Goal: Task Accomplishment & Management: Complete application form

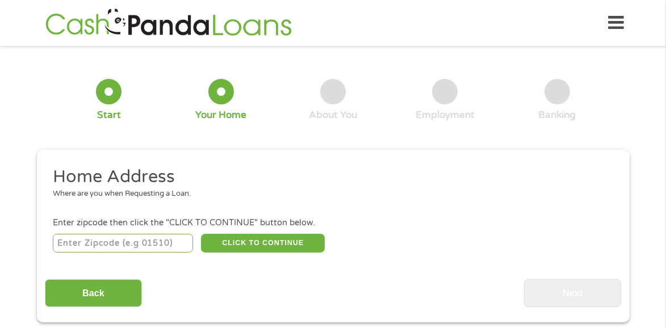
click at [58, 246] on input "number" at bounding box center [123, 243] width 140 height 19
type input "20708"
click at [266, 246] on button "CLICK TO CONTINUE" at bounding box center [263, 243] width 124 height 19
type input "20708"
type input "Laurel"
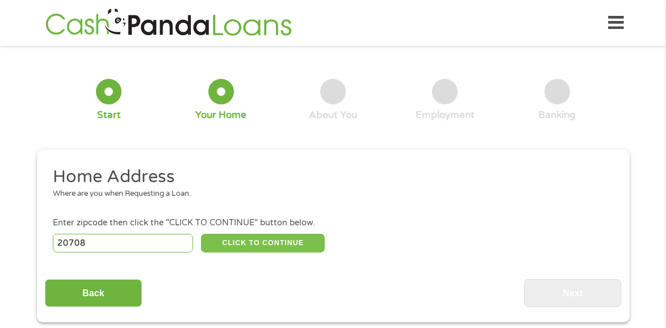
select select "[US_STATE]"
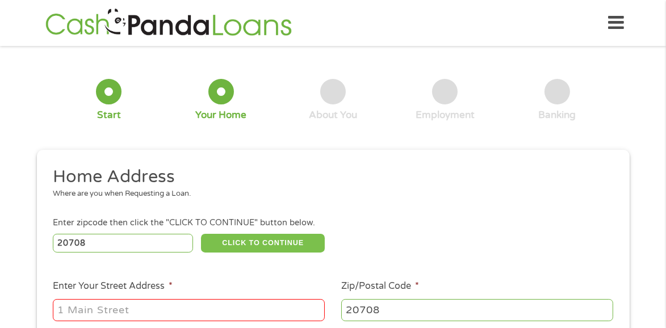
scroll to position [45, 0]
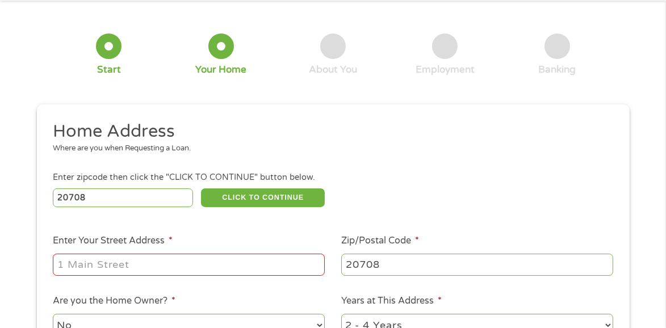
click at [58, 268] on input "Enter Your Street Address *" at bounding box center [189, 265] width 272 height 22
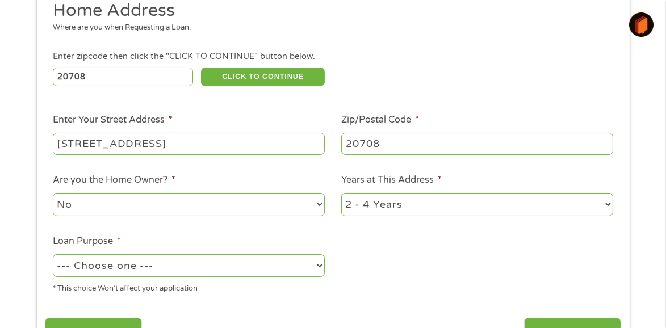
scroll to position [227, 0]
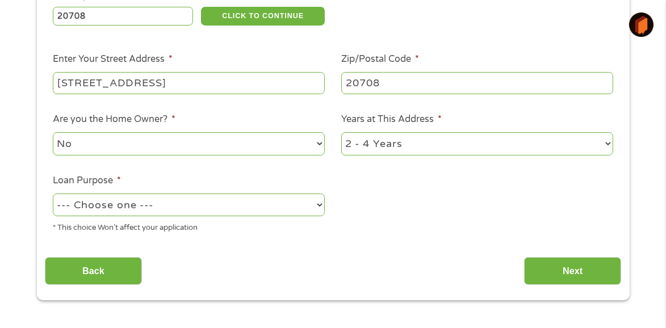
type input "8803 Barnsley Ct. #21 Laurel MD"
click at [321, 148] on select "No Yes" at bounding box center [189, 143] width 272 height 23
click at [53, 137] on select "No Yes" at bounding box center [189, 143] width 272 height 23
click at [321, 211] on select "--- Choose one --- Pay Bills Debt Consolidation Home Improvement Major Purchase…" at bounding box center [189, 205] width 272 height 23
select select "homeimprovement"
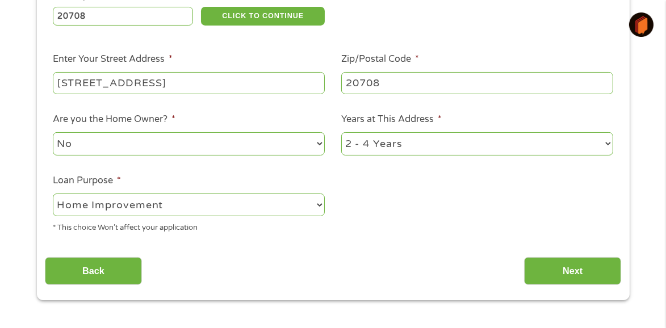
click at [53, 198] on select "--- Choose one --- Pay Bills Debt Consolidation Home Improvement Major Purchase…" at bounding box center [189, 205] width 272 height 23
click at [575, 277] on input "Next" at bounding box center [572, 271] width 97 height 28
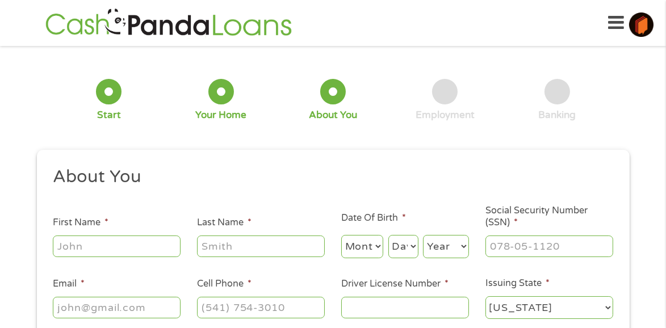
scroll to position [5, 5]
click at [59, 245] on input "First Name *" at bounding box center [117, 247] width 128 height 22
click at [59, 247] on input "First Name *" at bounding box center [117, 247] width 128 height 22
type input "[PERSON_NAME]"
click at [203, 246] on input "Last Name *" at bounding box center [261, 247] width 128 height 22
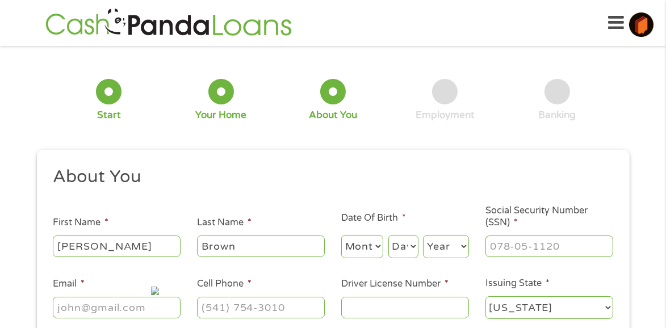
type input "Brown"
click at [377, 246] on select "Month 1 2 3 4 5 6 7 8 9 10 11 12" at bounding box center [362, 246] width 43 height 23
select select "4"
click at [341, 236] on select "Month 1 2 3 4 5 6 7 8 9 10 11 12" at bounding box center [362, 246] width 43 height 23
click at [414, 248] on select "Day 1 2 3 4 5 6 7 8 9 10 11 12 13 14 15 16 17 18 19 20 21 22 23 24 25 26 27 28 …" at bounding box center [403, 246] width 30 height 23
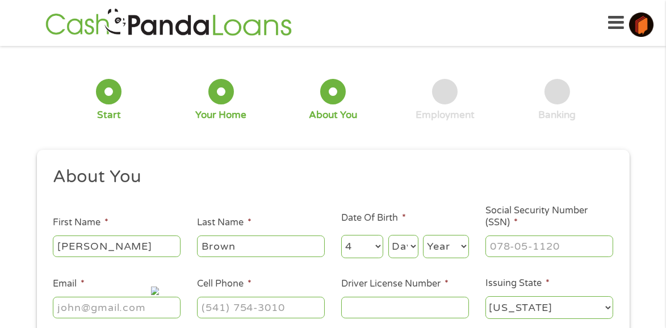
select select "6"
click at [388, 236] on select "Day 1 2 3 4 5 6 7 8 9 10 11 12 13 14 15 16 17 18 19 20 21 22 23 24 25 26 27 28 …" at bounding box center [403, 246] width 30 height 23
click at [465, 246] on select "Year [DATE] 2006 2005 2004 2003 2002 2001 2000 1999 1998 1997 1996 1995 1994 19…" at bounding box center [446, 246] width 46 height 23
click at [466, 245] on select "Year [DATE] 2006 2005 2004 2003 2002 2001 2000 1999 1998 1997 1996 1995 1994 19…" at bounding box center [446, 246] width 46 height 23
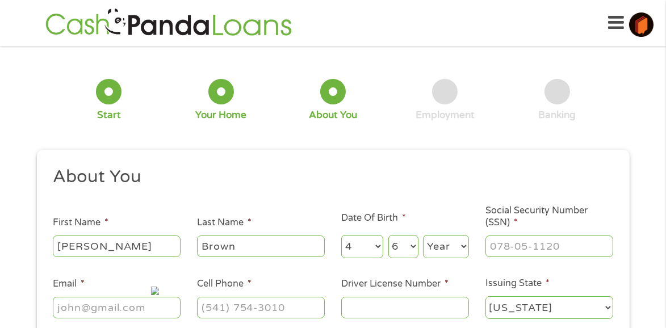
select select "1949"
click at [423, 236] on select "Year [DATE] 2006 2005 2004 2003 2002 2001 2000 1999 1998 1997 1996 1995 1994 19…" at bounding box center [446, 246] width 46 height 23
click at [492, 244] on input "___-__-____" at bounding box center [549, 247] width 128 height 22
type input "578-76-9671"
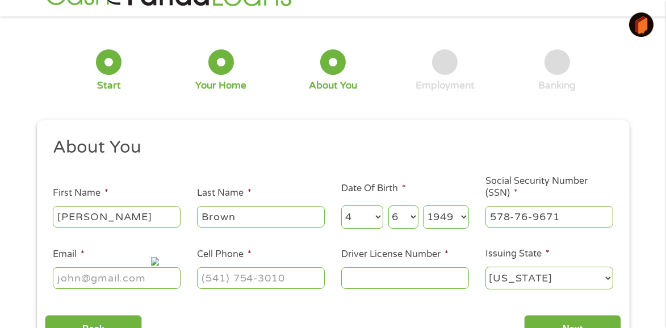
scroll to position [45, 0]
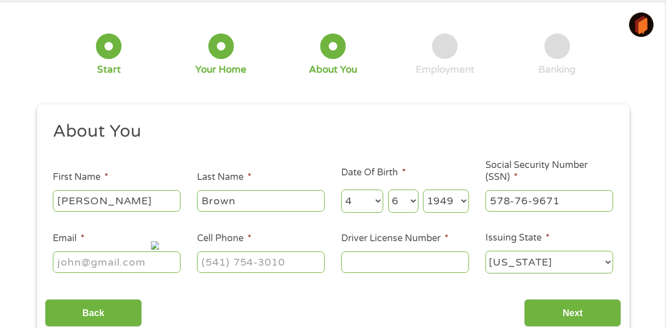
click at [61, 262] on input "Email *" at bounding box center [117, 262] width 128 height 22
type input "[EMAIL_ADDRESS][DOMAIN_NAME]"
click at [208, 261] on input "(___) ___-____" at bounding box center [261, 262] width 128 height 22
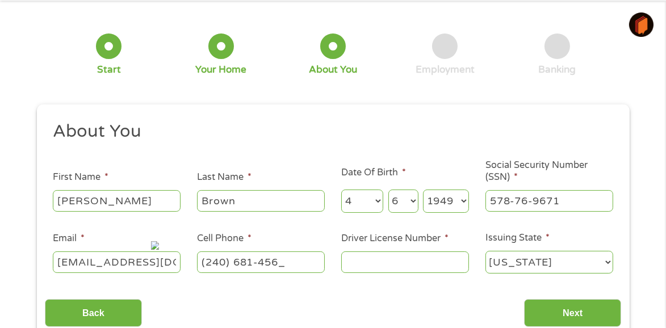
type input "[PHONE_NUMBER]"
click at [349, 264] on input "Driver License Number *" at bounding box center [405, 262] width 128 height 22
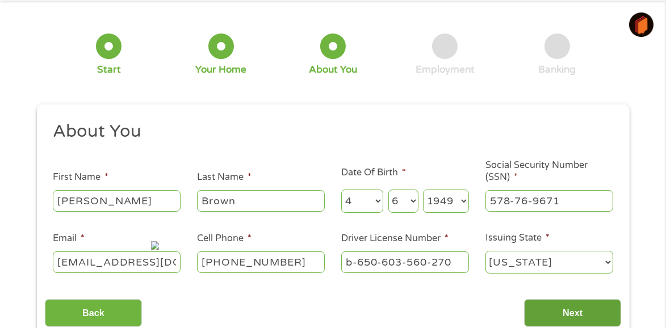
type input "b-650-603-560-270"
click at [573, 313] on input "Next" at bounding box center [572, 313] width 97 height 28
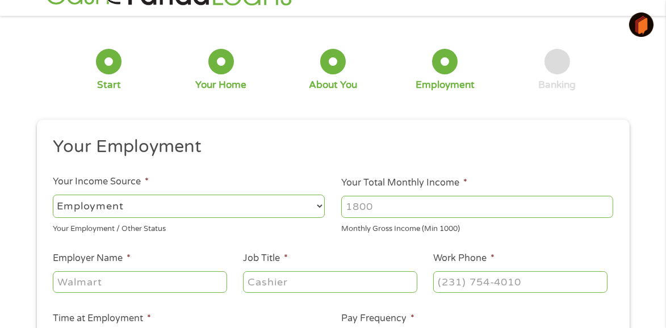
scroll to position [45, 0]
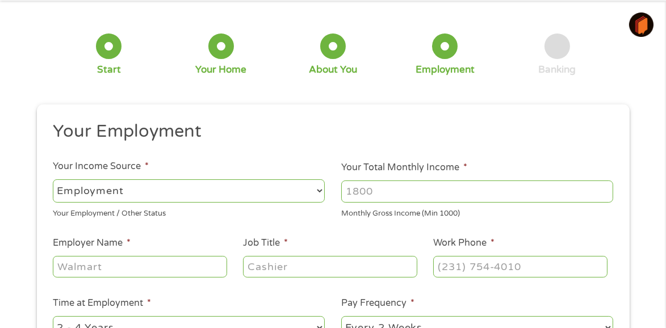
click at [318, 190] on select "--- Choose one --- Employment [DEMOGRAPHIC_DATA] Benefits" at bounding box center [189, 190] width 272 height 23
click at [319, 190] on select "--- Choose one --- Employment [DEMOGRAPHIC_DATA] Benefits" at bounding box center [189, 190] width 272 height 23
select select "benefits"
click at [53, 179] on select "--- Choose one --- Employment [DEMOGRAPHIC_DATA] Benefits" at bounding box center [189, 190] width 272 height 23
type input "Other"
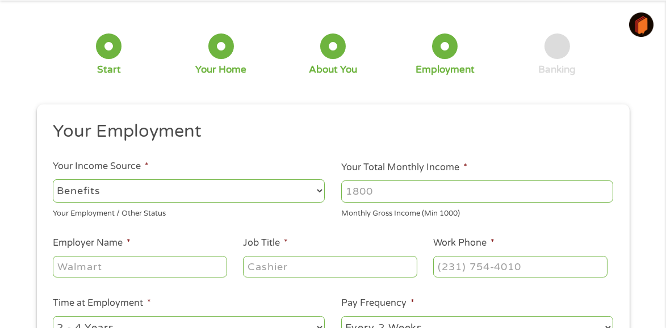
type input "[PHONE_NUMBER]"
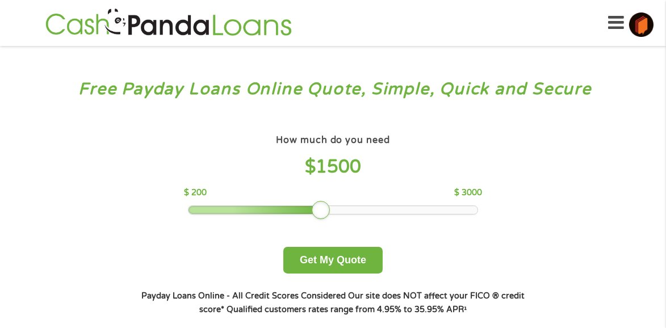
drag, startPoint x: 268, startPoint y: 214, endPoint x: 322, endPoint y: 215, distance: 54.5
click at [322, 215] on div at bounding box center [321, 210] width 18 height 18
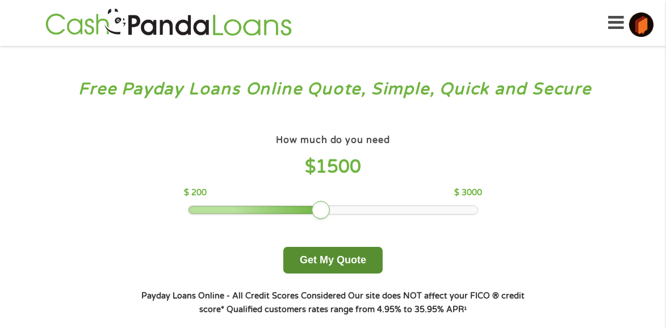
click at [329, 257] on button "Get My Quote" at bounding box center [332, 260] width 99 height 27
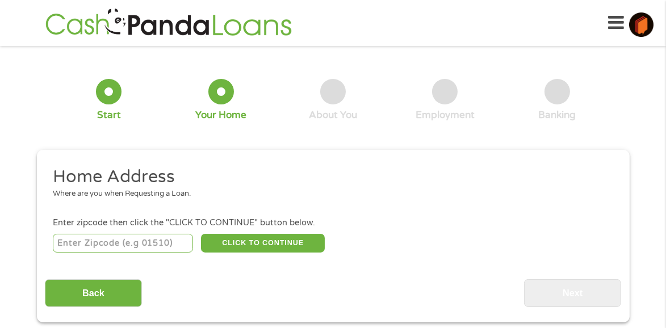
click at [59, 246] on input "number" at bounding box center [123, 243] width 140 height 19
type input "20708"
click at [274, 245] on button "CLICK TO CONTINUE" at bounding box center [263, 243] width 124 height 19
type input "20708"
type input "Laurel"
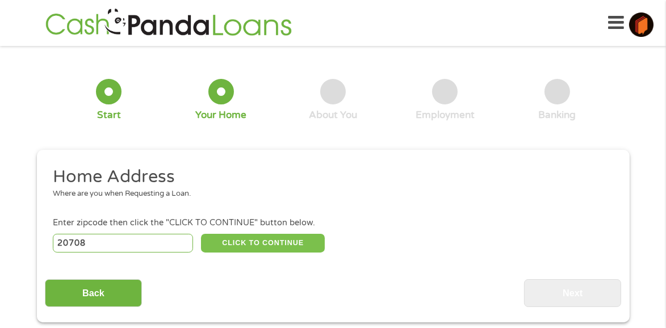
select select "[US_STATE]"
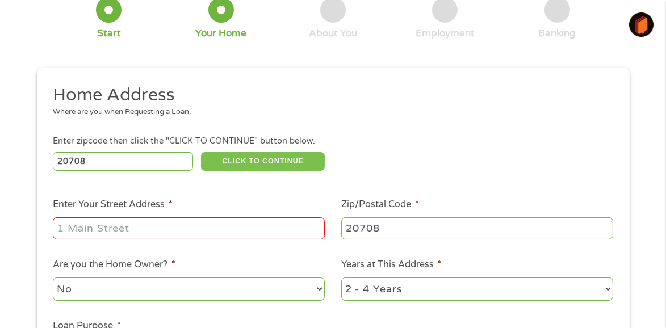
scroll to position [91, 0]
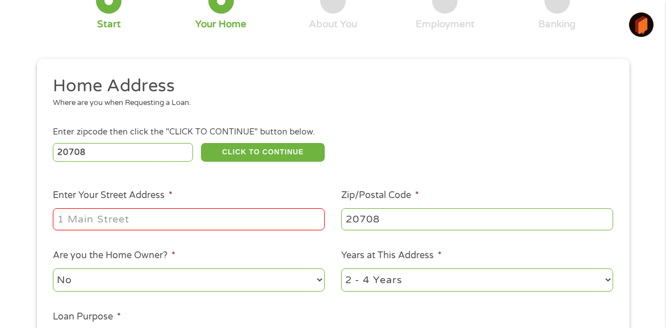
click at [59, 222] on input "Enter Your Street Address *" at bounding box center [189, 219] width 272 height 22
click at [57, 225] on input "Enter Your Street Address *" at bounding box center [189, 219] width 272 height 22
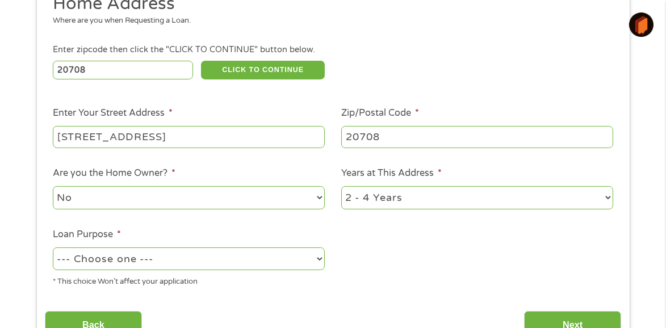
scroll to position [182, 0]
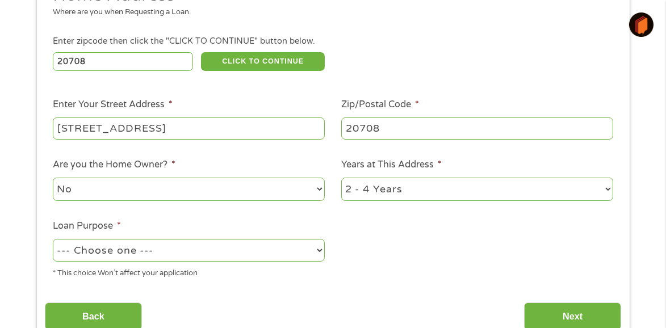
type input "[STREET_ADDRESS]"
click at [321, 255] on select "--- Choose one --- Pay Bills Debt Consolidation Home Improvement Major Purchase…" at bounding box center [189, 250] width 272 height 23
select select "homeimprovement"
click at [53, 243] on select "--- Choose one --- Pay Bills Debt Consolidation Home Improvement Major Purchase…" at bounding box center [189, 250] width 272 height 23
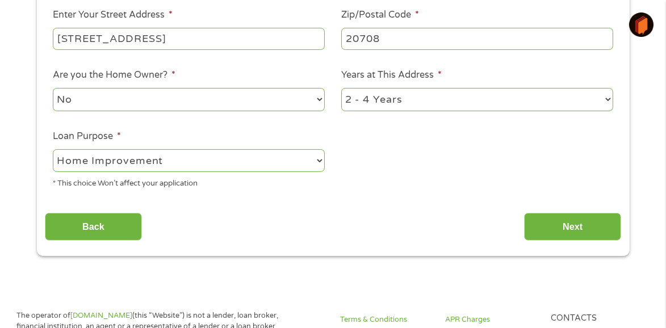
scroll to position [272, 0]
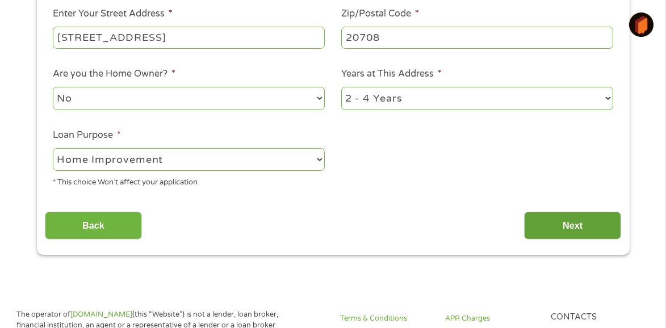
click at [574, 230] on input "Next" at bounding box center [572, 226] width 97 height 28
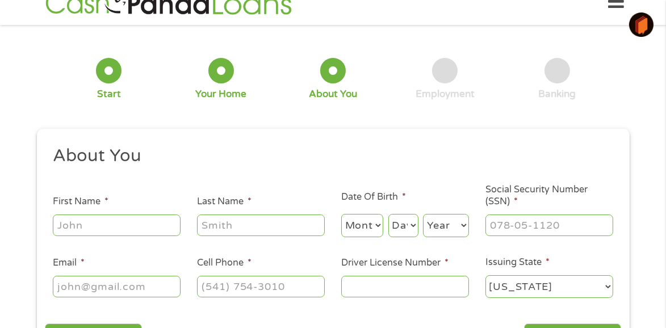
scroll to position [0, 0]
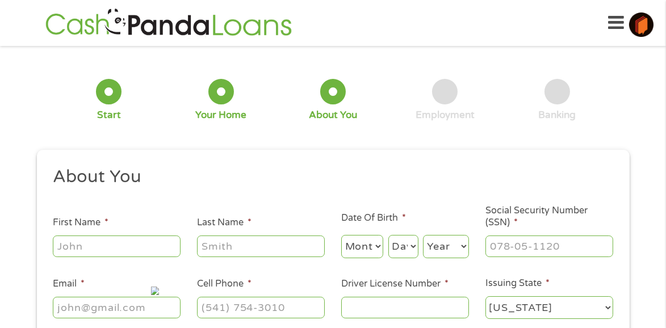
click at [56, 247] on input "First Name *" at bounding box center [117, 247] width 128 height 22
type input "[PERSON_NAME]"
type input "Brown"
select select "4"
select select "6"
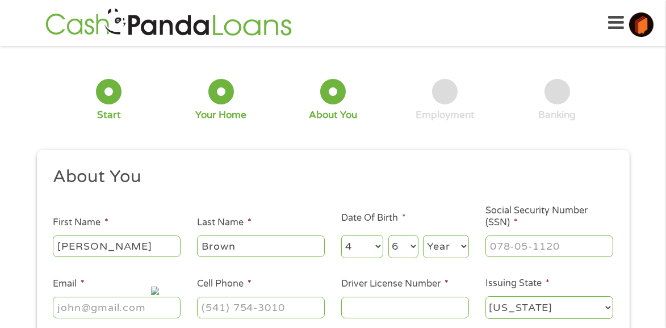
select select "1949"
type input "[EMAIL_ADDRESS][DOMAIN_NAME]"
type input "[PHONE_NUMBER]"
click at [491, 247] on input "___-__-____" at bounding box center [549, 247] width 128 height 22
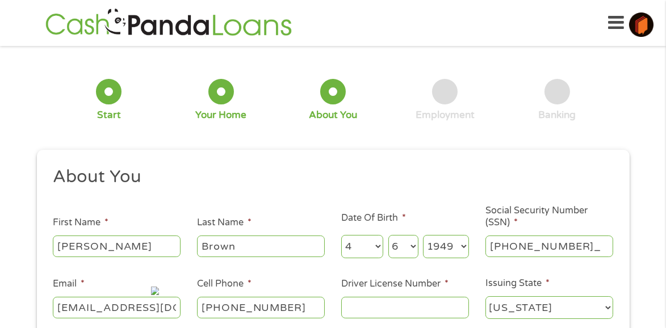
type input "578-76-9671"
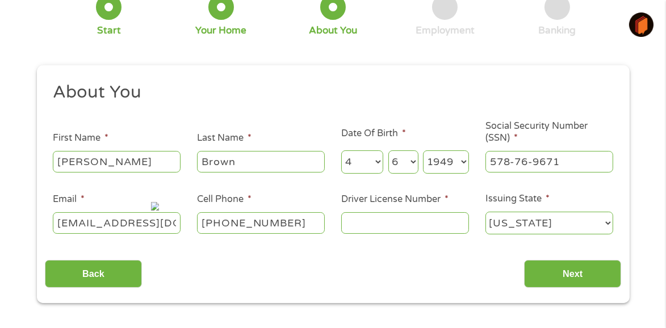
scroll to position [91, 0]
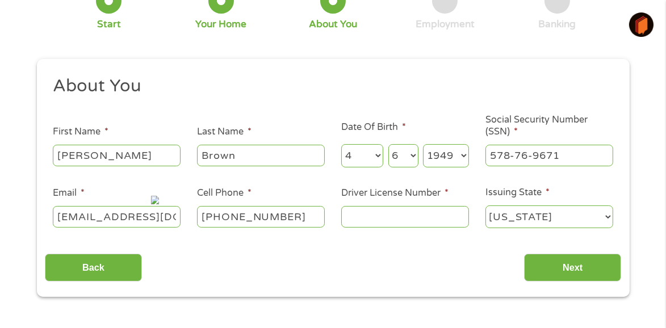
click at [347, 220] on input "Driver License Number *" at bounding box center [405, 217] width 128 height 22
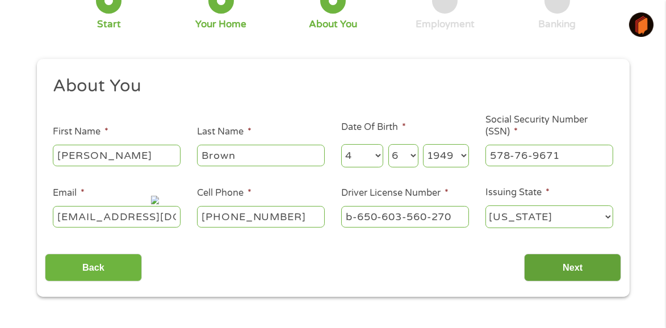
type input "b-650-603-560-270"
click at [580, 267] on input "Next" at bounding box center [572, 268] width 97 height 28
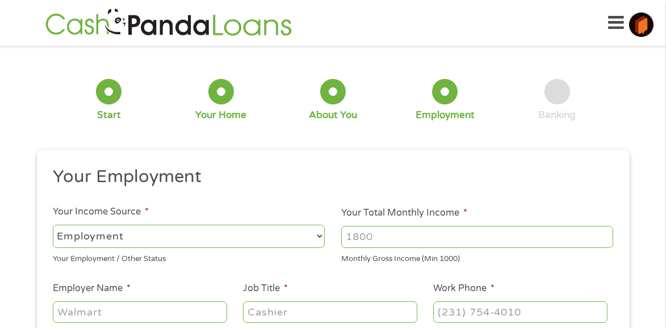
scroll to position [5, 5]
click at [58, 236] on select "--- Choose one --- Employment [DEMOGRAPHIC_DATA] Benefits" at bounding box center [189, 236] width 272 height 23
select select "benefits"
click at [53, 225] on select "--- Choose one --- Employment [DEMOGRAPHIC_DATA] Benefits" at bounding box center [189, 236] width 272 height 23
type input "Other"
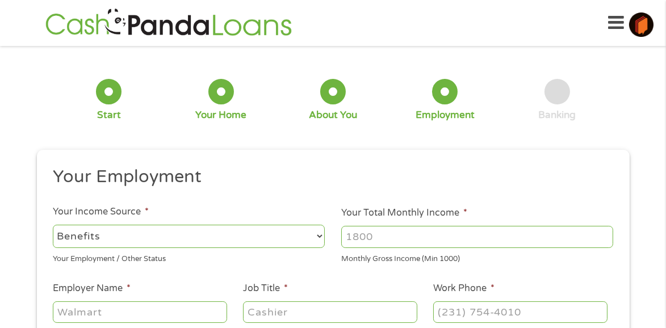
type input "[PHONE_NUMBER]"
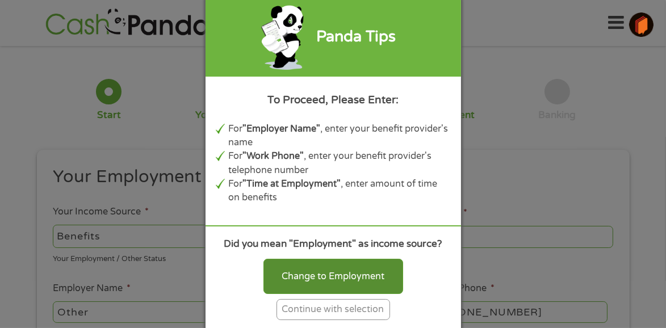
click at [340, 276] on div "Change to Employment" at bounding box center [333, 276] width 140 height 35
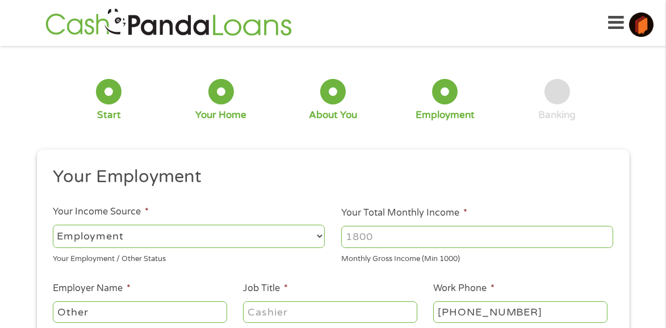
click at [60, 237] on select "--- Choose one --- Employment [DEMOGRAPHIC_DATA] Benefits" at bounding box center [189, 236] width 272 height 23
click at [53, 225] on select "--- Choose one --- Employment [DEMOGRAPHIC_DATA] Benefits" at bounding box center [189, 236] width 272 height 23
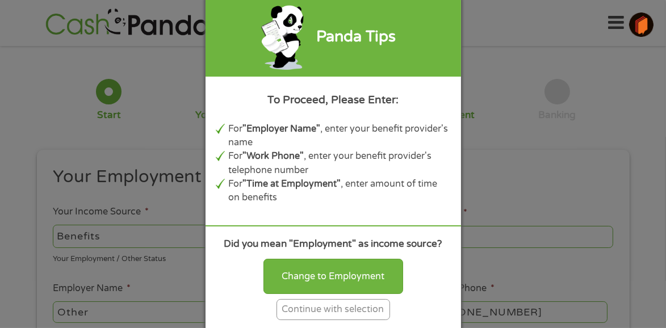
click at [75, 236] on div "Panda Tips To Proceed, Please Enter: For "Employer Name" , enter your benefit p…" at bounding box center [333, 164] width 666 height 328
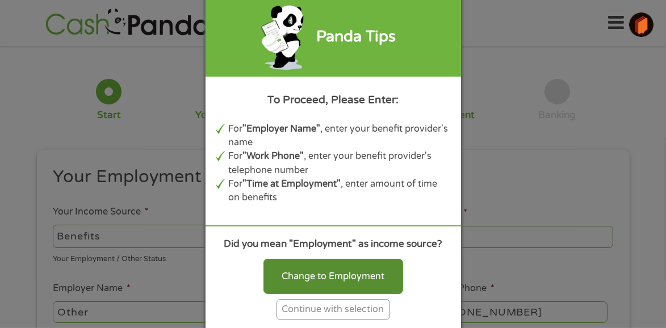
click at [372, 280] on div "Change to Employment" at bounding box center [333, 276] width 140 height 35
select select "fullTime"
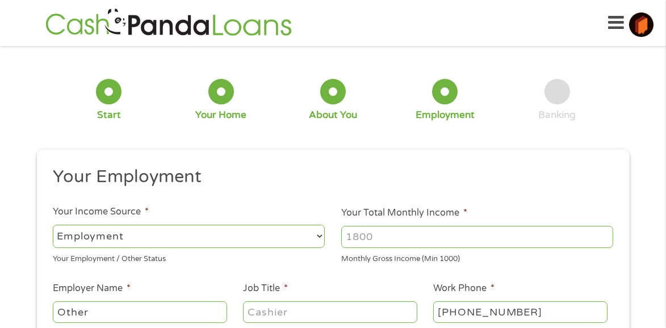
click at [348, 235] on input "Your Total Monthly Income *" at bounding box center [477, 237] width 272 height 22
type input "6"
click at [348, 237] on input "Your Total Monthly Income *" at bounding box center [477, 237] width 272 height 22
drag, startPoint x: 348, startPoint y: 238, endPoint x: 386, endPoint y: 238, distance: 38.0
click at [386, 238] on input "Your Total Monthly Income *" at bounding box center [477, 237] width 272 height 22
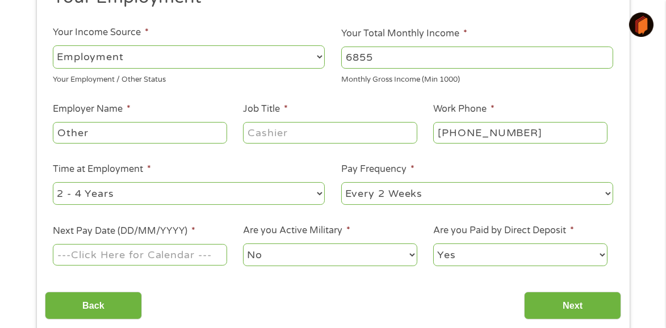
scroll to position [182, 0]
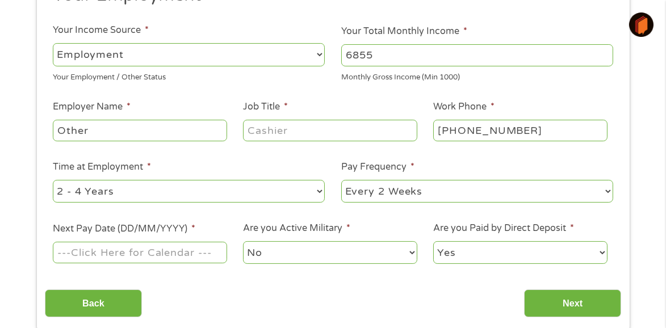
type input "6855"
click at [318, 53] on select "--- Choose one --- Employment [DEMOGRAPHIC_DATA] Benefits" at bounding box center [189, 54] width 272 height 23
select select "benefits"
click at [53, 43] on select "--- Choose one --- Employment [DEMOGRAPHIC_DATA] Benefits" at bounding box center [189, 54] width 272 height 23
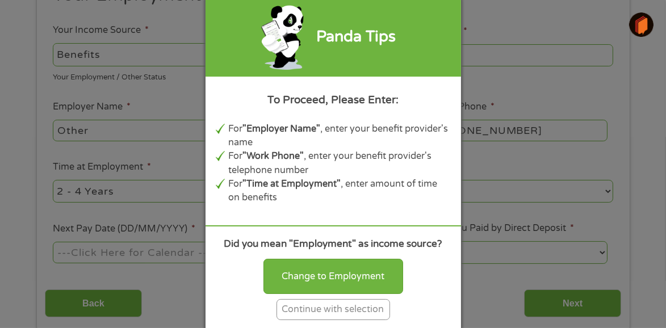
click at [333, 315] on div "Continue with selection" at bounding box center [332, 309] width 113 height 21
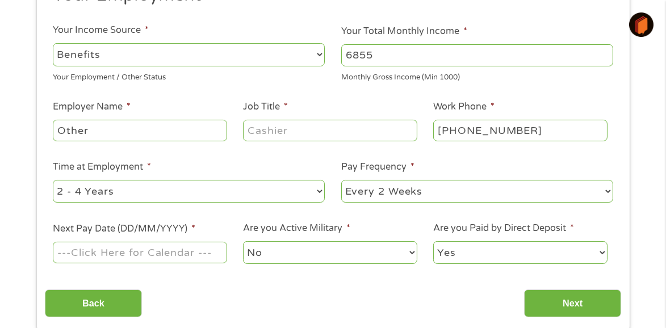
click at [247, 132] on input "Job Title *" at bounding box center [330, 131] width 174 height 22
type input "Paralegal Specialist"
click at [450, 159] on ul "Your Employment Your Income Source * --- Choose one --- Employment [DEMOGRAPHIC…" at bounding box center [333, 129] width 576 height 290
click at [450, 162] on li "Pay Frequency * --- Choose one --- Every 2 Weeks Every Week Monthly Semi-Monthly" at bounding box center [477, 182] width 288 height 45
click at [445, 131] on input "[PHONE_NUMBER]" at bounding box center [520, 131] width 174 height 22
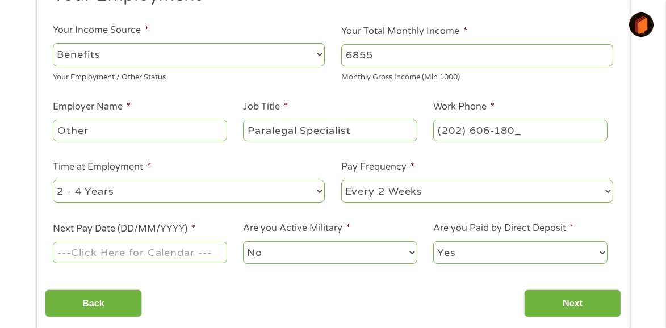
type input "[PHONE_NUMBER]"
click at [320, 192] on select "--- Choose one --- 1 Year or less 1 - 2 Years 2 - 4 Years Over 4 Years" at bounding box center [189, 191] width 272 height 23
select select "60months"
click at [53, 182] on select "--- Choose one --- 1 Year or less 1 - 2 Years 2 - 4 Years Over 4 Years" at bounding box center [189, 191] width 272 height 23
click at [608, 194] on select "--- Choose one --- Every 2 Weeks Every Week Monthly Semi-Monthly" at bounding box center [477, 191] width 272 height 23
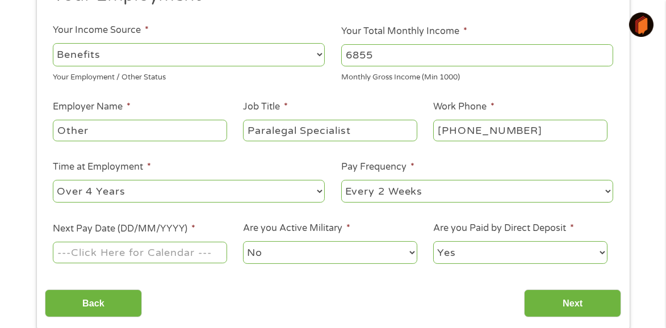
select select "monthly"
click at [341, 182] on select "--- Choose one --- Every 2 Weeks Every Week Monthly Semi-Monthly" at bounding box center [477, 191] width 272 height 23
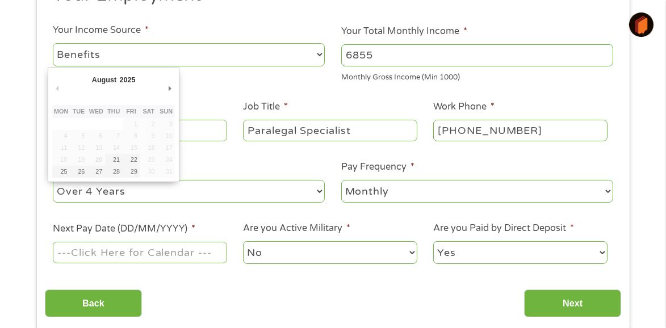
click at [73, 254] on input "Next Pay Date (DD/MM/YYYY) *" at bounding box center [140, 253] width 174 height 22
type input "[DATE]"
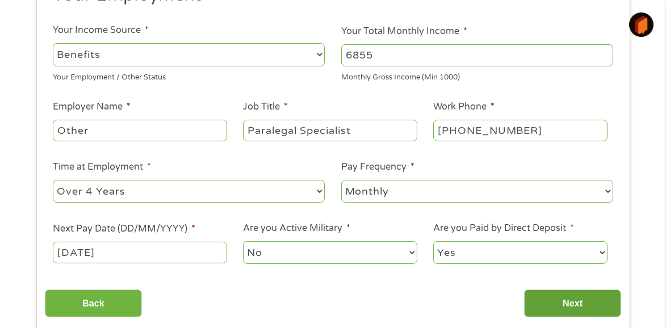
click at [572, 304] on input "Next" at bounding box center [572, 303] width 97 height 28
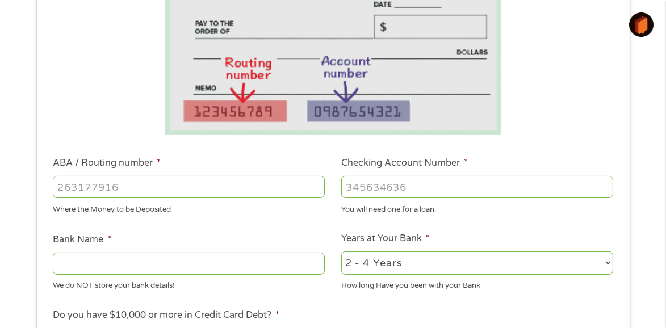
scroll to position [227, 0]
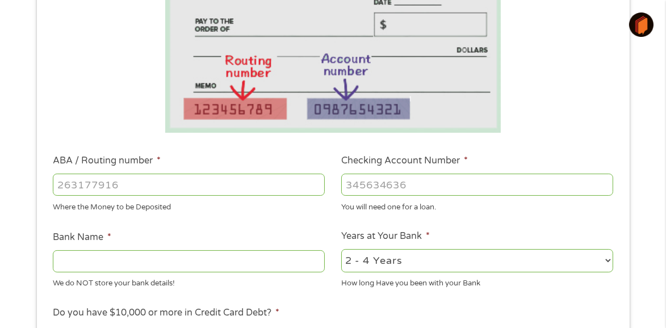
click at [57, 186] on input "ABA / Routing number *" at bounding box center [189, 185] width 272 height 22
type input "031101279"
type input "THE BANCORP BANK"
type input "031101279"
click at [350, 187] on input "Checking Account Number *" at bounding box center [477, 185] width 272 height 22
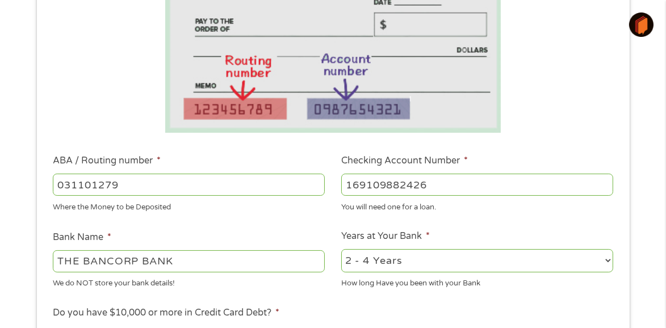
type input "169109882426"
click at [607, 264] on select "2 - 4 Years 6 - 12 Months 1 - 2 Years Over 4 Years" at bounding box center [477, 260] width 272 height 23
select select "60months"
click at [341, 253] on select "2 - 4 Years 6 - 12 Months 1 - 2 Years Over 4 Years" at bounding box center [477, 260] width 272 height 23
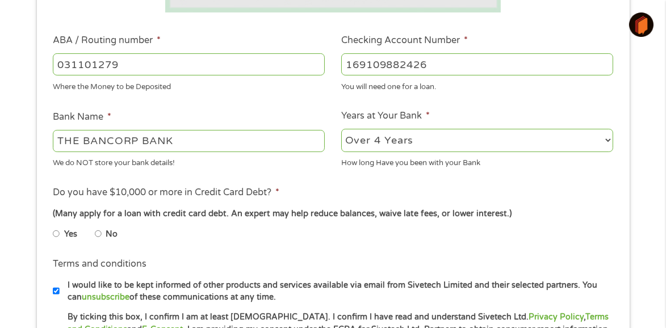
scroll to position [363, 0]
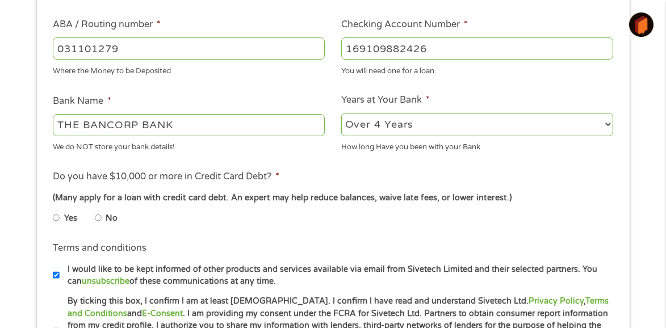
click at [98, 224] on input "No" at bounding box center [98, 218] width 7 height 18
radio input "true"
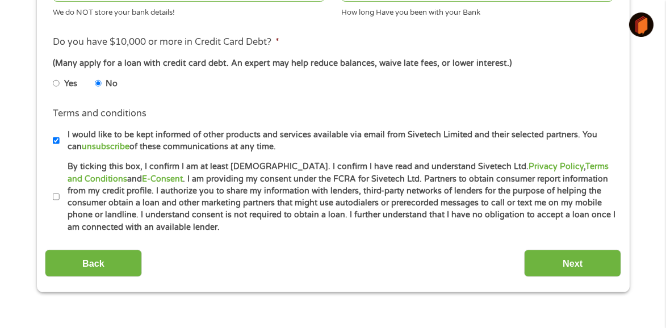
scroll to position [499, 0]
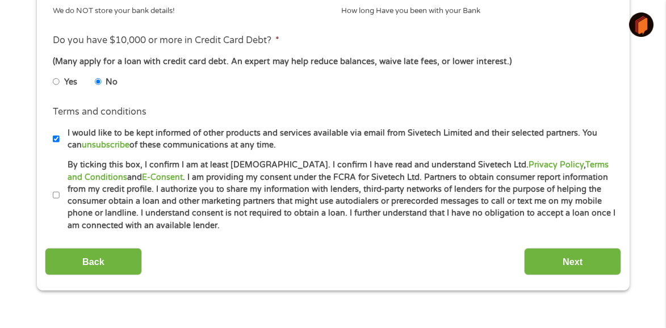
click at [56, 204] on input "By ticking this box, I confirm I am at least [DEMOGRAPHIC_DATA]. I confirm I ha…" at bounding box center [56, 195] width 7 height 18
checkbox input "true"
click at [574, 274] on input "Next" at bounding box center [572, 262] width 97 height 28
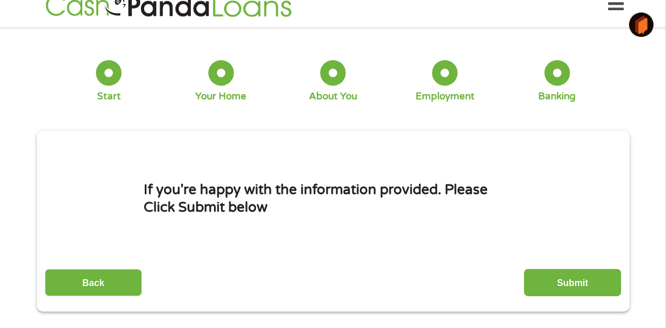
scroll to position [0, 0]
